Goal: Task Accomplishment & Management: Use online tool/utility

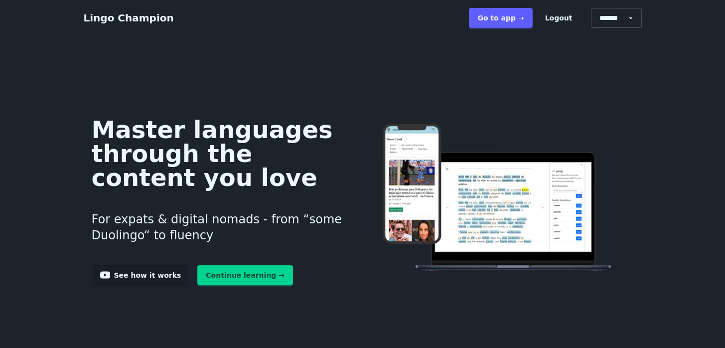
click at [502, 23] on link "Go to app ➝" at bounding box center [500, 18] width 63 height 20
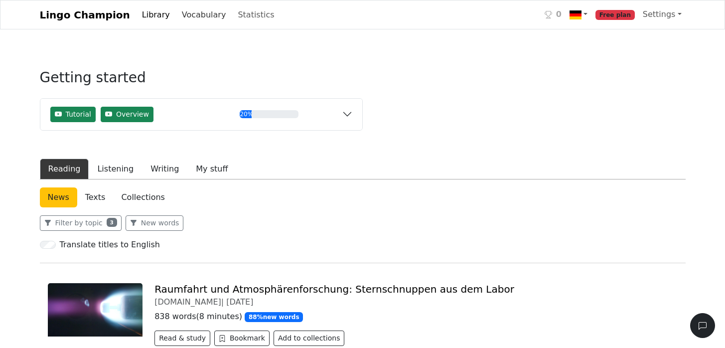
click at [197, 17] on link "Vocabulary" at bounding box center [204, 15] width 52 height 20
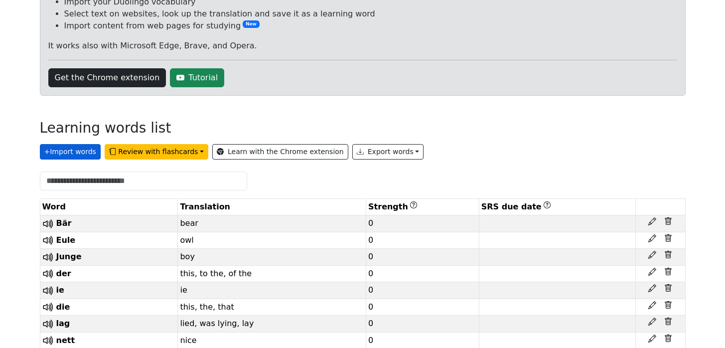
click at [67, 151] on button "+ Import words" at bounding box center [70, 151] width 61 height 15
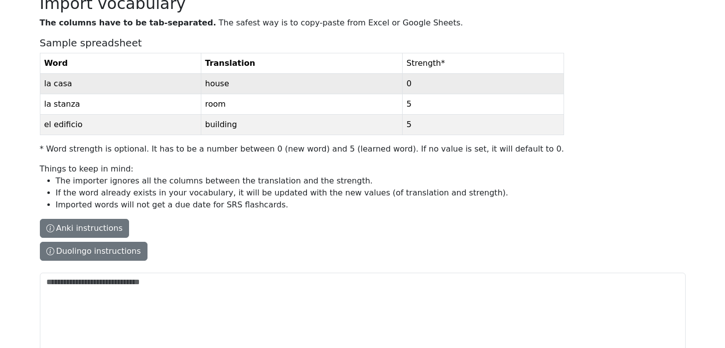
scroll to position [142, 0]
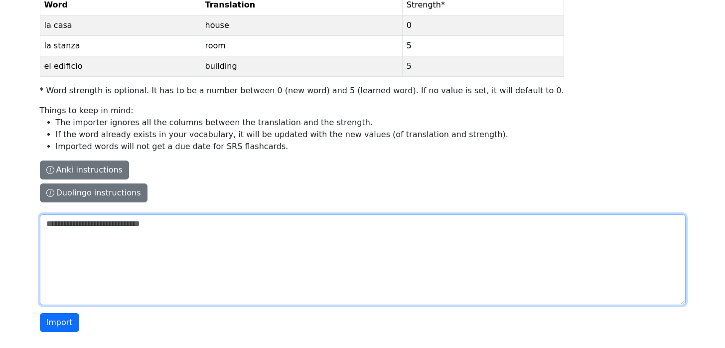
click at [226, 246] on textarea "The columns have to be tab-separated. The safest way is to copy-paste from Exce…" at bounding box center [362, 259] width 645 height 91
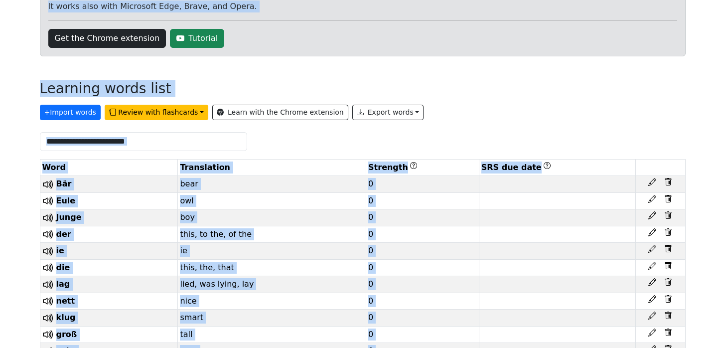
scroll to position [125, 0]
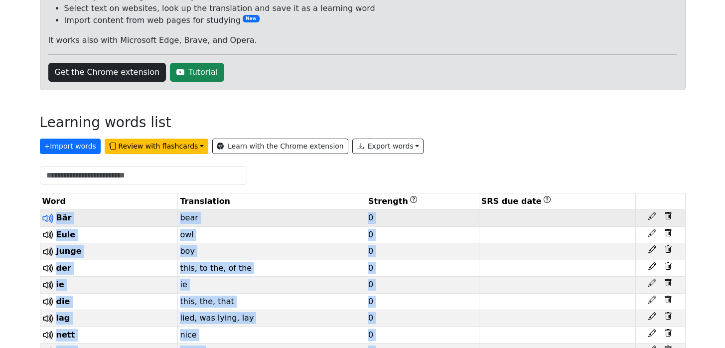
drag, startPoint x: 277, startPoint y: 329, endPoint x: 43, endPoint y: 218, distance: 259.1
copy tbody "Bär bear 0 Eule owl 0 Junge boy [DEMOGRAPHIC_DATA] der this, to the, of the 0 i…"
click at [75, 145] on button "+ Import words" at bounding box center [70, 145] width 61 height 15
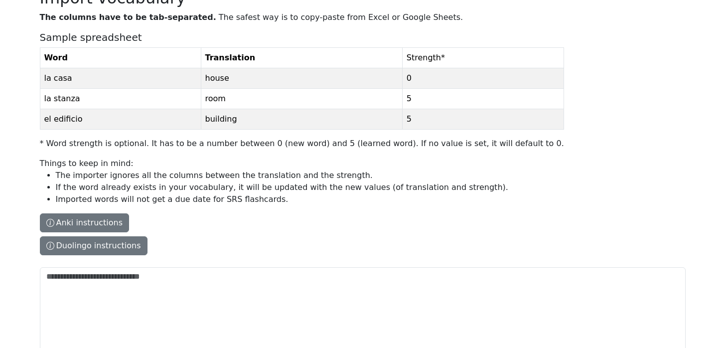
scroll to position [142, 0]
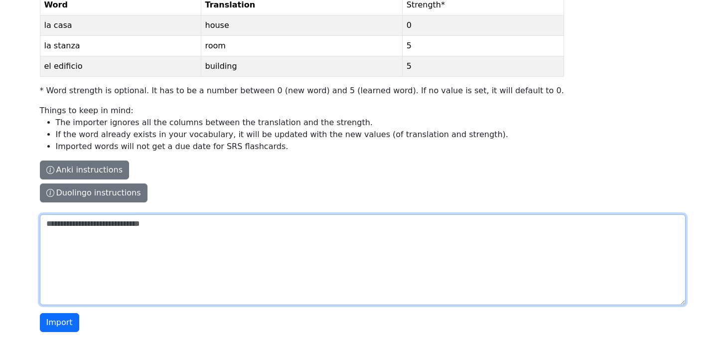
click at [158, 242] on textarea "The columns have to be tab-separated. The safest way is to copy-paste from Exce…" at bounding box center [362, 259] width 645 height 91
paste textarea "**********"
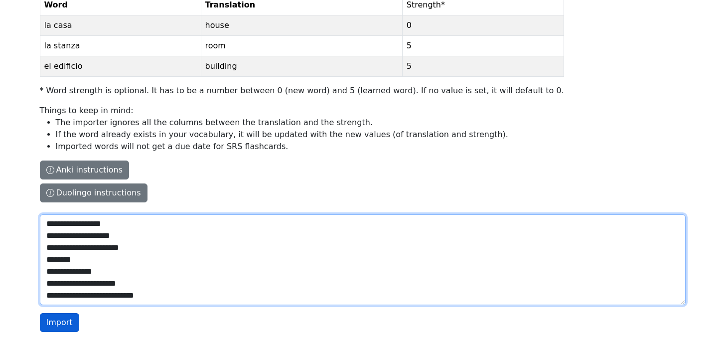
type textarea "**********"
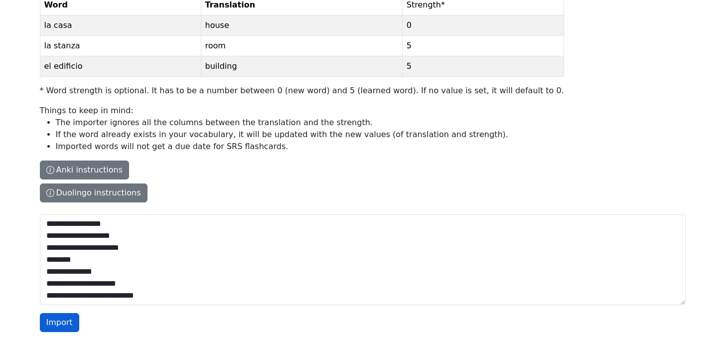
click at [56, 326] on button "Import" at bounding box center [59, 322] width 39 height 19
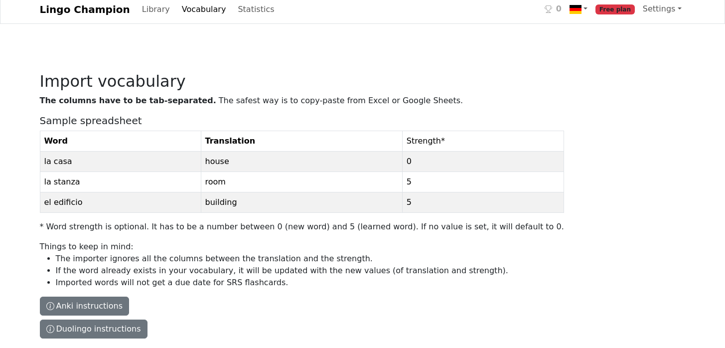
scroll to position [0, 0]
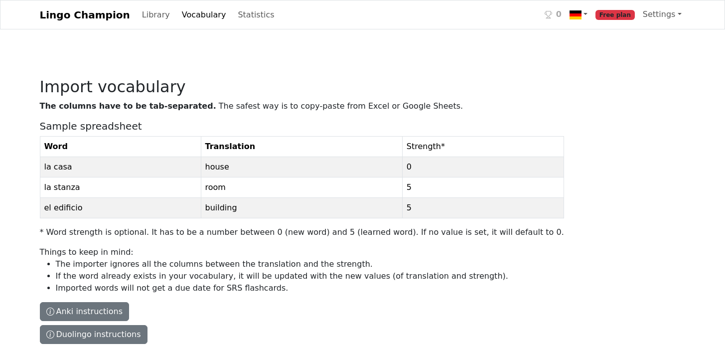
click at [189, 16] on link "Vocabulary" at bounding box center [204, 15] width 52 height 20
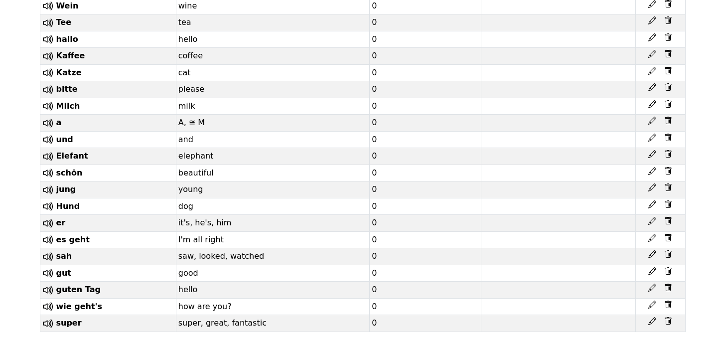
scroll to position [1061, 0]
